Goal: Transaction & Acquisition: Purchase product/service

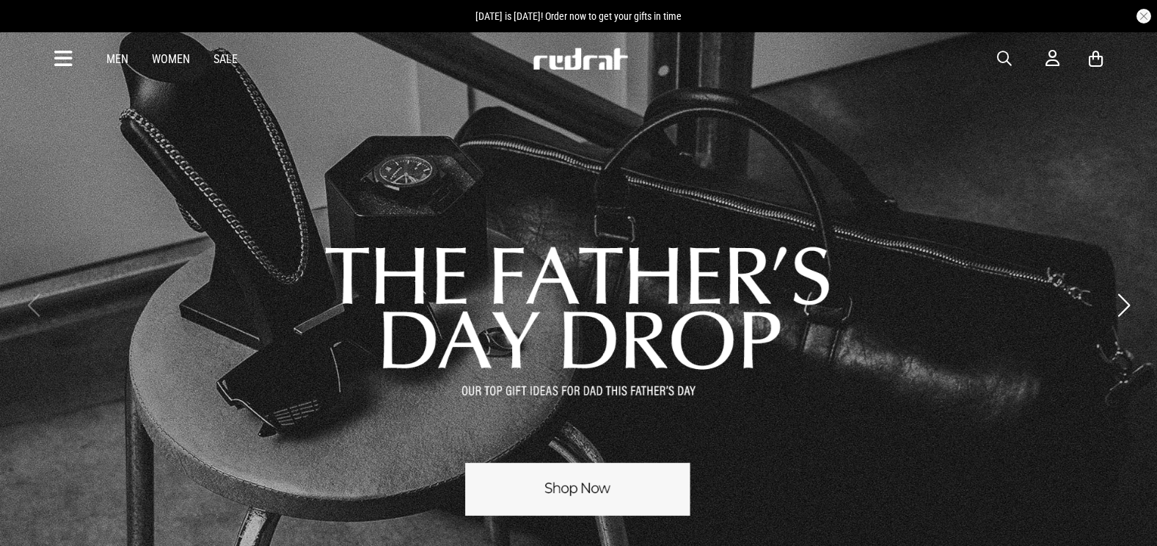
drag, startPoint x: 0, startPoint y: 0, endPoint x: 1001, endPoint y: 70, distance: 1003.2
click at [1001, 70] on div "Men Women Sale Sign in New Back Footwear Back Mens Back Womens Back Youth & Kid…" at bounding box center [578, 58] width 1071 height 53
click at [1003, 67] on span "button" at bounding box center [1004, 59] width 15 height 18
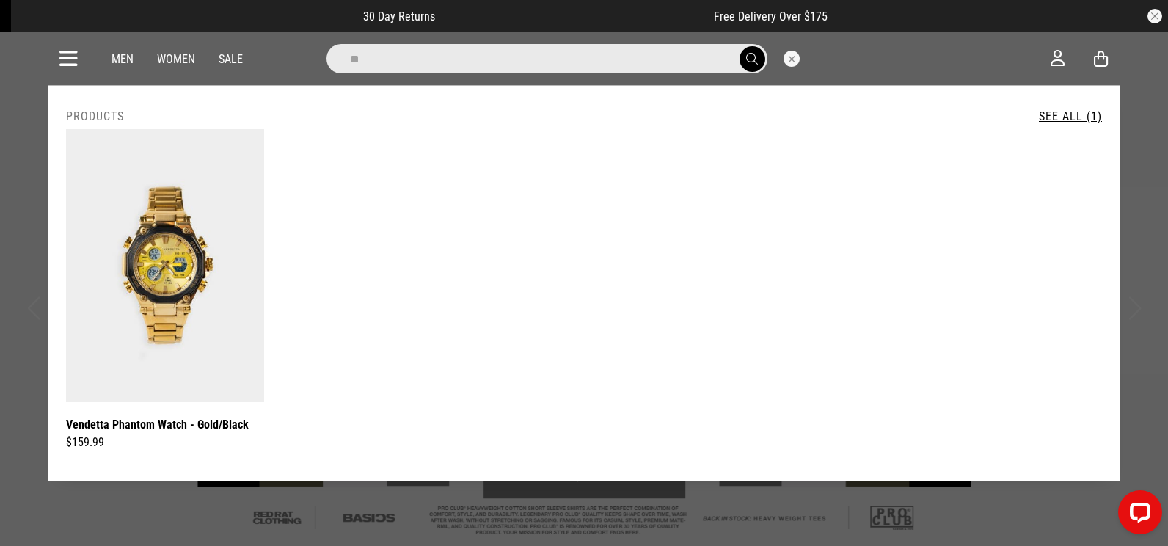
type input "*"
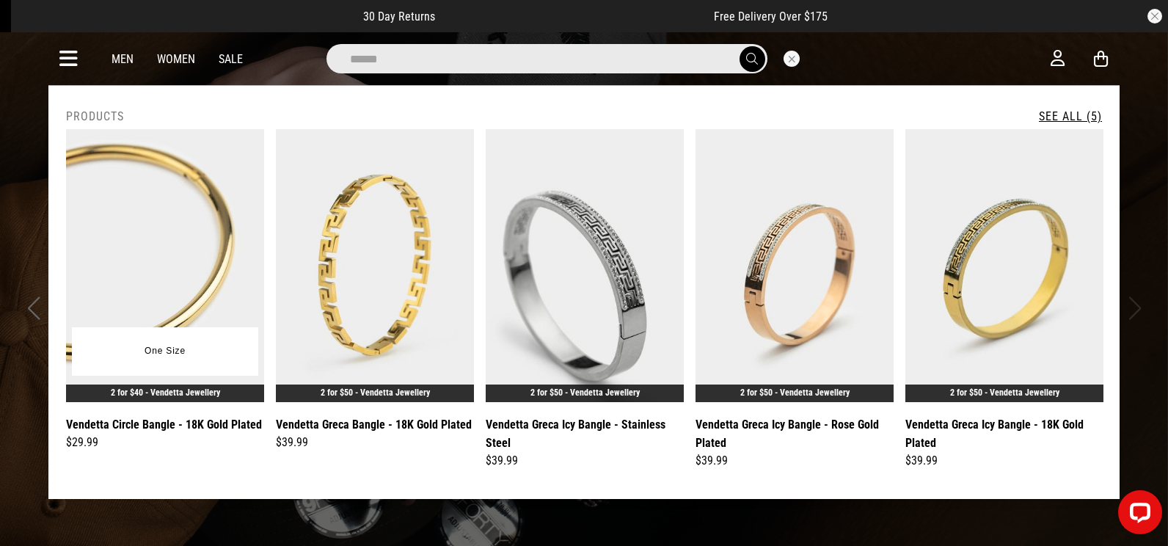
type input "******"
click at [144, 420] on link "Vendetta Circle Bangle - 18K Gold Plated" at bounding box center [164, 424] width 196 height 18
